Goal: Navigation & Orientation: Understand site structure

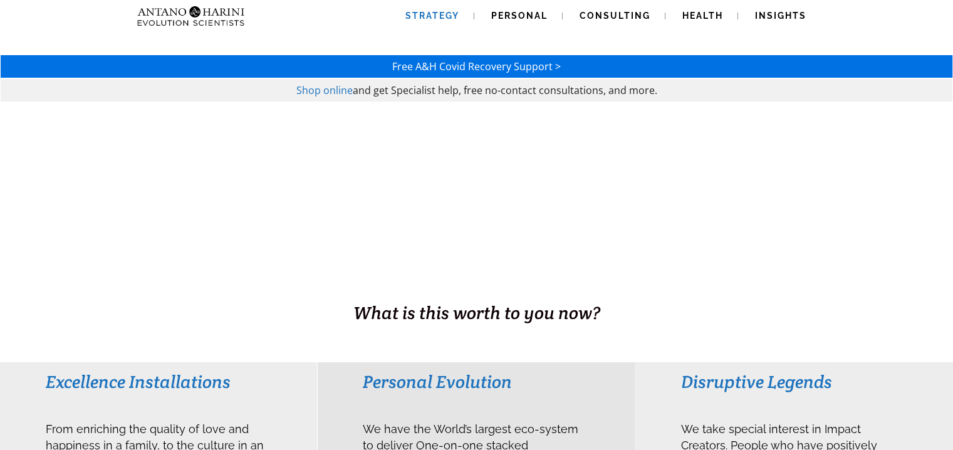
click at [459, 16] on span "Strategy" at bounding box center [432, 16] width 54 height 10
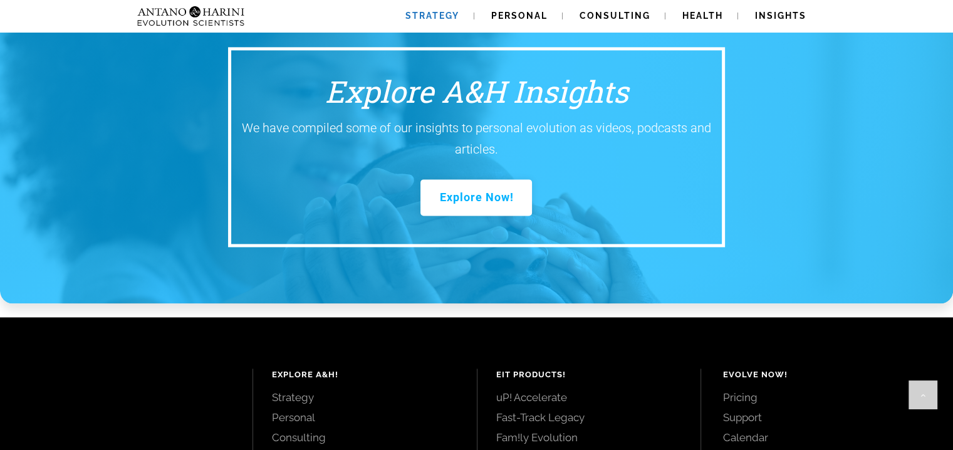
scroll to position [1844, 0]
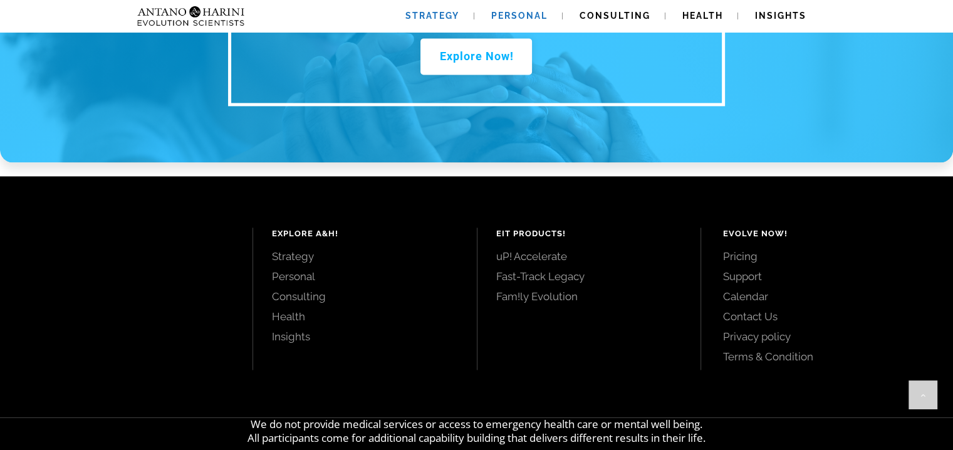
click at [519, 16] on span "Personal" at bounding box center [519, 16] width 56 height 10
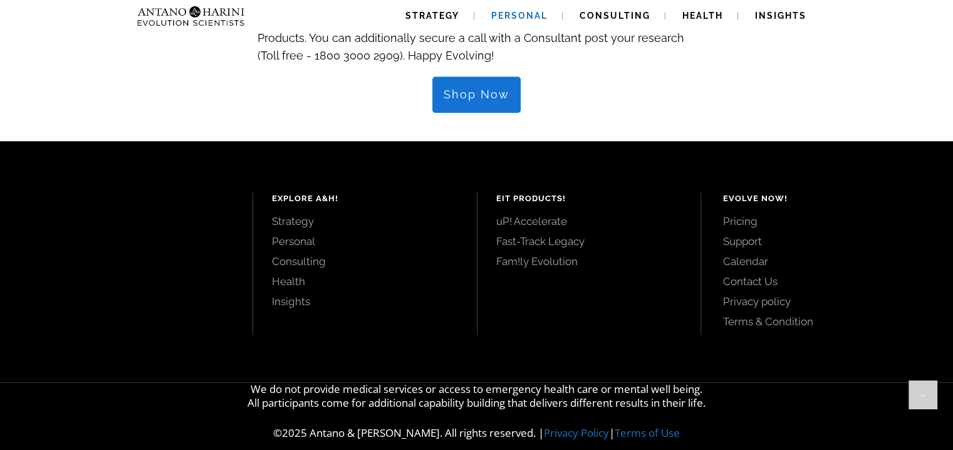
scroll to position [1488, 0]
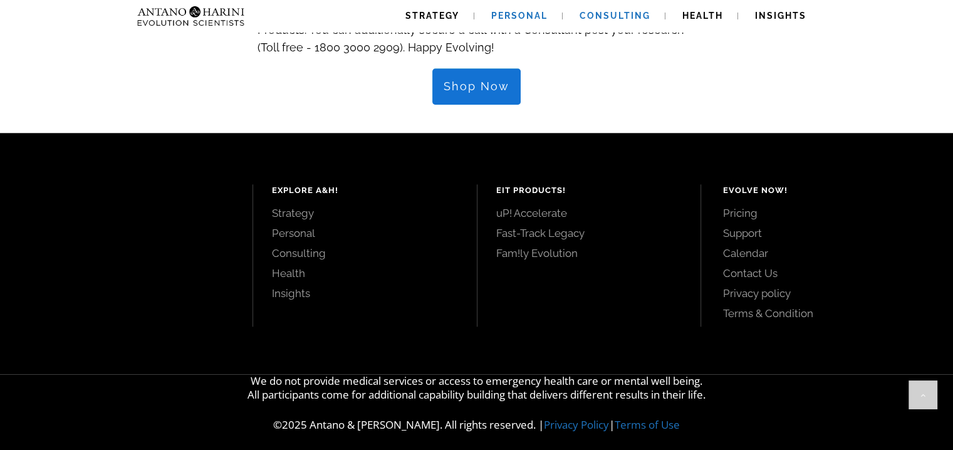
click at [606, 13] on span "Consulting" at bounding box center [614, 16] width 71 height 10
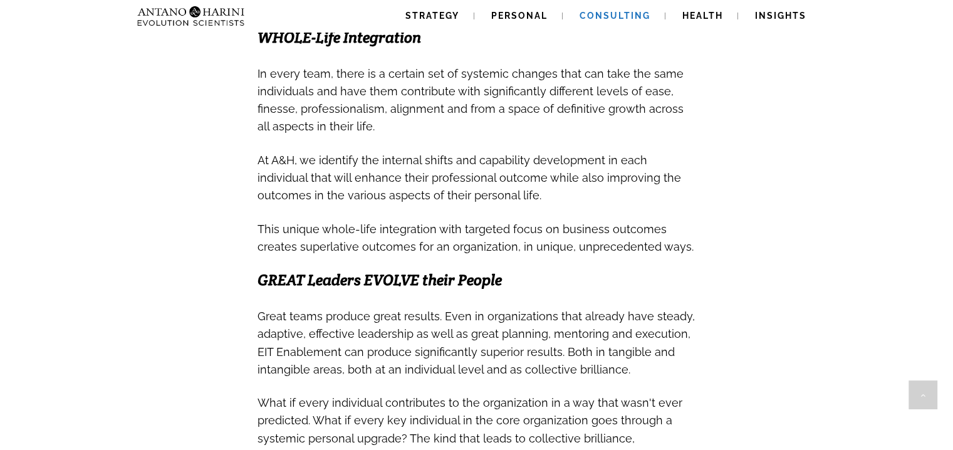
scroll to position [678, 0]
click at [692, 18] on span "Health" at bounding box center [702, 16] width 41 height 10
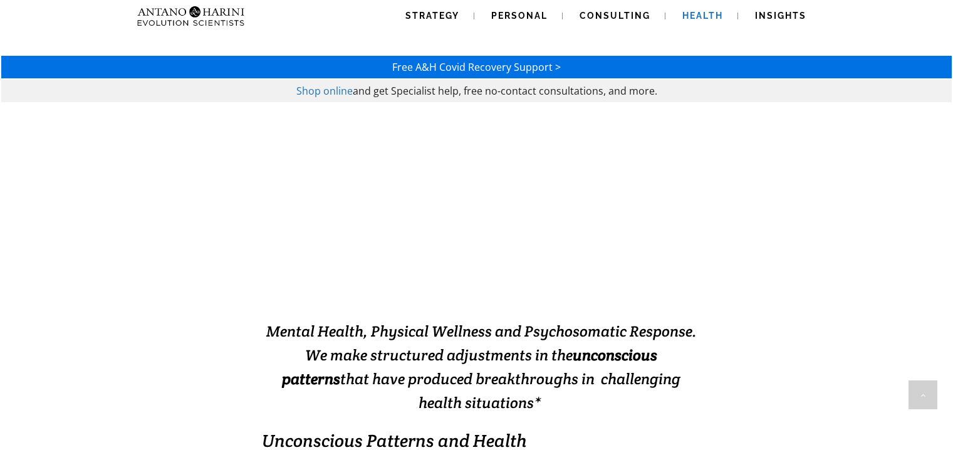
click at [772, 16] on span "Insights" at bounding box center [780, 16] width 51 height 10
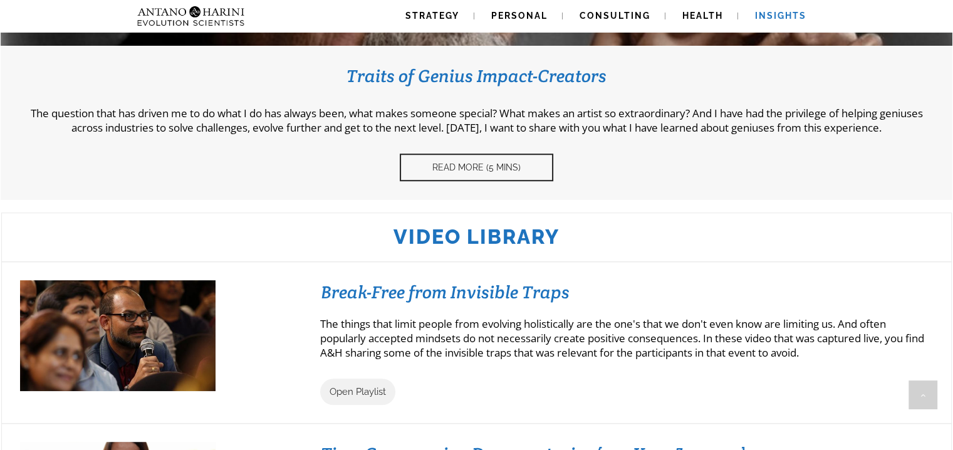
scroll to position [919, 0]
